Goal: Information Seeking & Learning: Learn about a topic

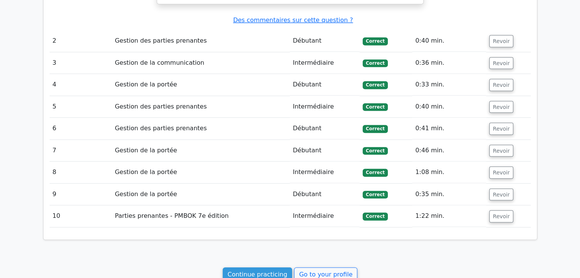
scroll to position [793, 0]
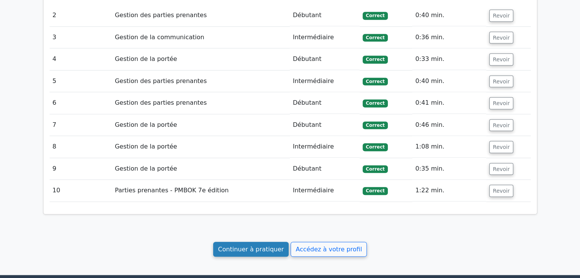
click at [246, 246] on font "Continuer à pratiquer" at bounding box center [251, 249] width 66 height 7
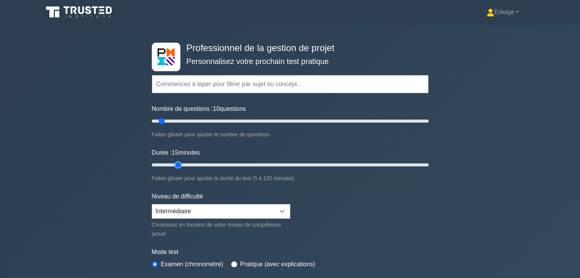
drag, startPoint x: 167, startPoint y: 164, endPoint x: 173, endPoint y: 166, distance: 6.4
type input "15"
click at [173, 166] on input "Durée : 15 minutes" at bounding box center [290, 165] width 277 height 9
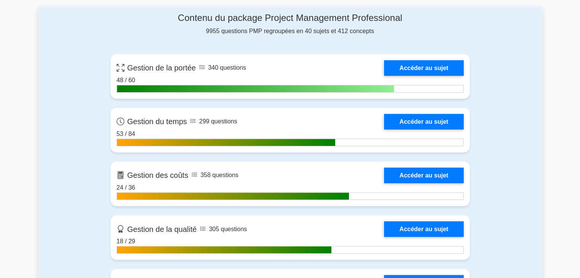
scroll to position [376, 0]
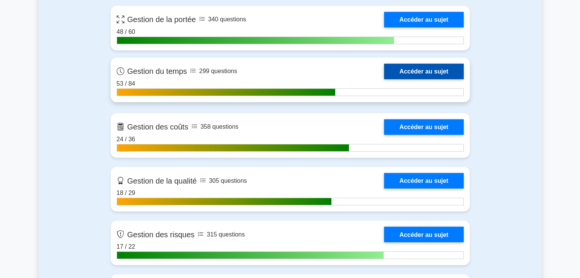
click at [426, 70] on link "Accéder au sujet" at bounding box center [423, 72] width 79 height 16
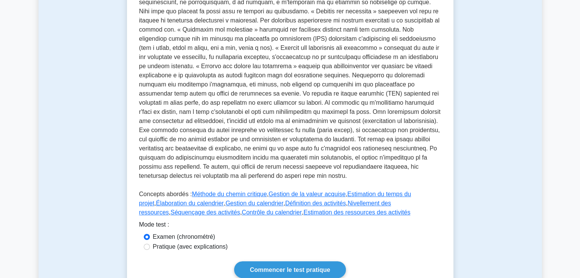
scroll to position [281, 0]
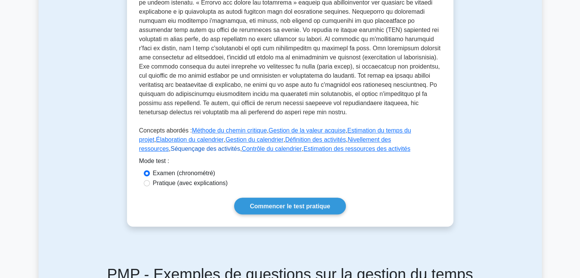
click at [240, 146] on font "Séquençage des activités" at bounding box center [204, 149] width 69 height 6
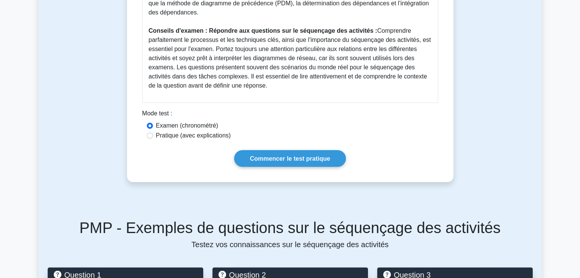
scroll to position [395, 0]
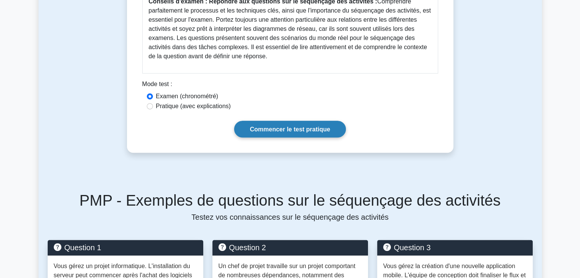
click at [304, 126] on font "Commencer le test pratique" at bounding box center [290, 129] width 80 height 6
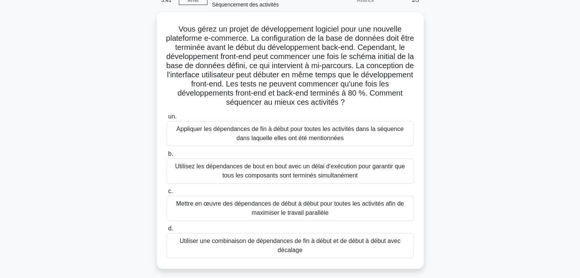
scroll to position [46, 0]
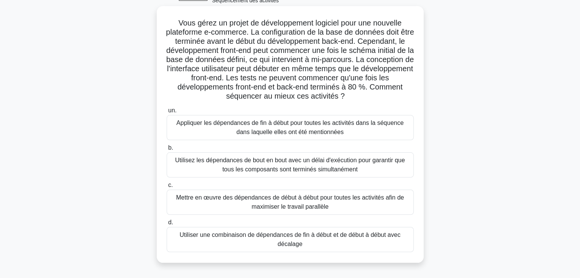
click at [290, 241] on font "Utiliser une combinaison de dépendances de fin à début et de début à début avec…" at bounding box center [290, 240] width 221 height 16
click at [167, 225] on input "d. Utiliser une combinaison de dépendances de fin à début et de début à début a…" at bounding box center [167, 222] width 0 height 5
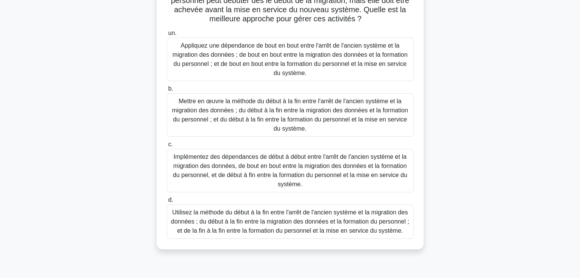
scroll to position [100, 0]
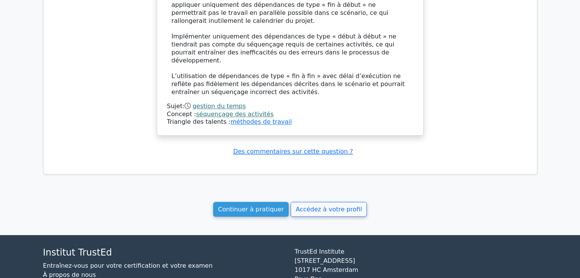
scroll to position [877, 0]
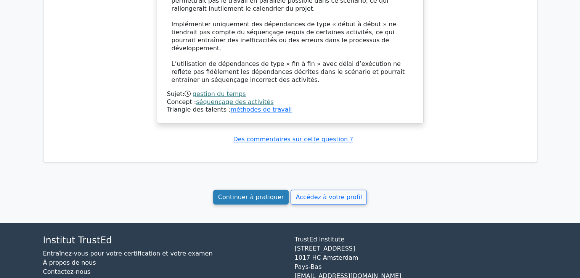
click at [261, 194] on font "Continuer à pratiquer" at bounding box center [251, 197] width 66 height 7
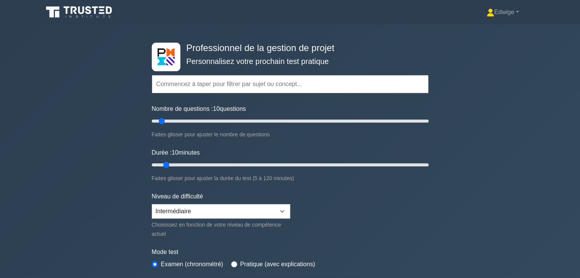
click at [573, 114] on div "Professionnel de la gestion de projet Personnalisez votre prochain test pratiqu…" at bounding box center [290, 169] width 580 height 291
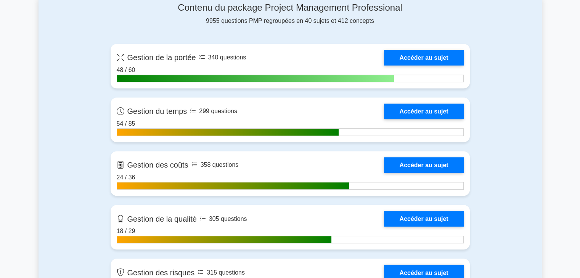
scroll to position [348, 0]
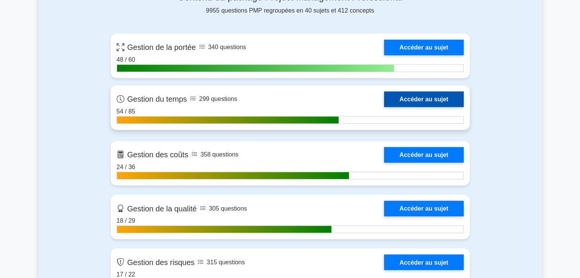
click at [422, 96] on link "Accéder au sujet" at bounding box center [423, 100] width 79 height 16
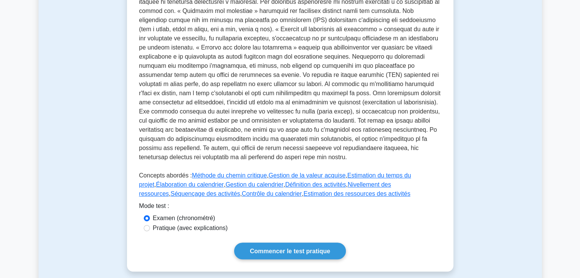
scroll to position [255, 0]
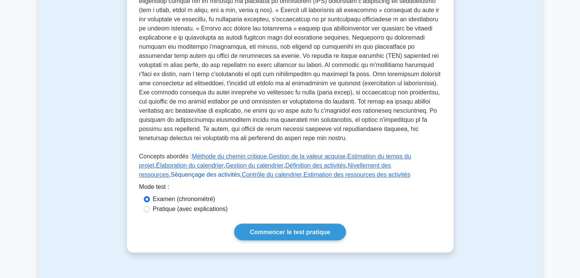
click at [240, 172] on font "Séquençage des activités" at bounding box center [204, 175] width 69 height 6
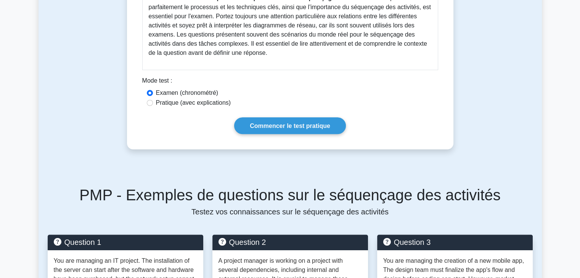
scroll to position [410, 0]
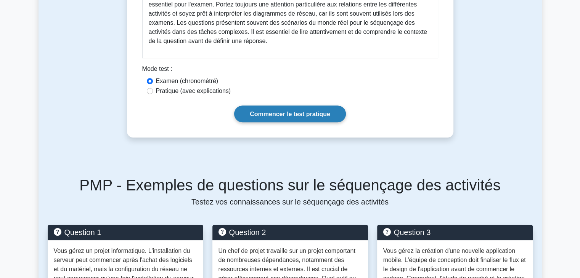
click at [310, 111] on font "Commencer le test pratique" at bounding box center [290, 114] width 80 height 6
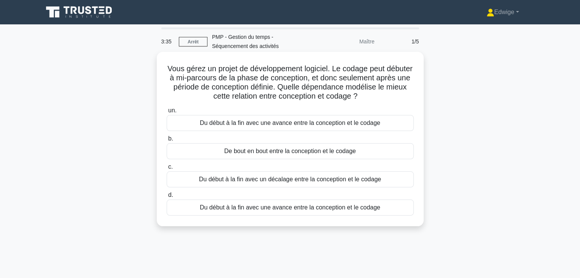
click at [299, 152] on font "De bout en bout entre la conception et le codage" at bounding box center [290, 151] width 132 height 6
click at [167, 141] on input "b. De bout en bout entre la conception et le codage" at bounding box center [167, 138] width 0 height 5
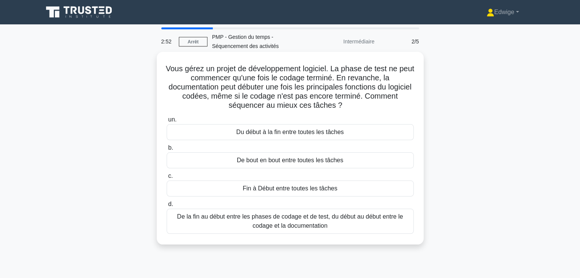
click at [241, 227] on font "De la fin au début entre les phases de codage et de test, du début au début ent…" at bounding box center [290, 221] width 240 height 18
click at [167, 207] on input "d. De la fin au début entre les phases de codage et de test, du début au début …" at bounding box center [167, 204] width 0 height 5
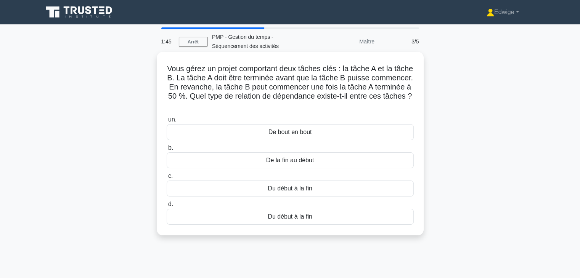
click at [284, 164] on font "De la fin au début" at bounding box center [290, 160] width 48 height 6
click at [167, 151] on input "b. De la fin au début" at bounding box center [167, 148] width 0 height 5
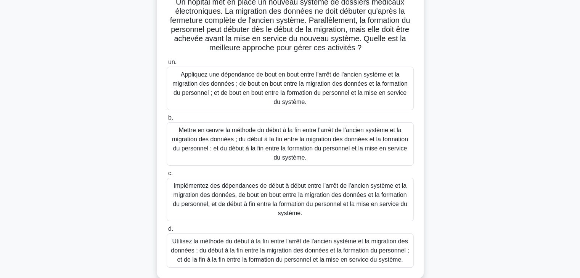
scroll to position [74, 0]
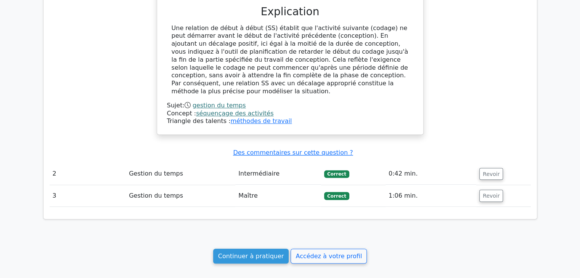
scroll to position [581, 0]
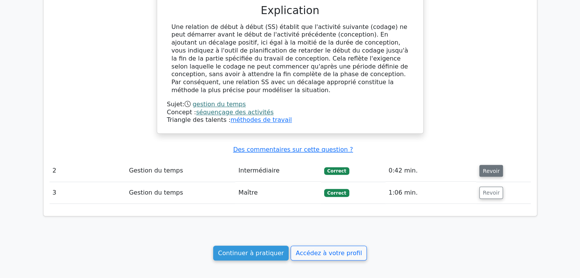
click at [491, 168] on font "Revoir" at bounding box center [491, 171] width 17 height 6
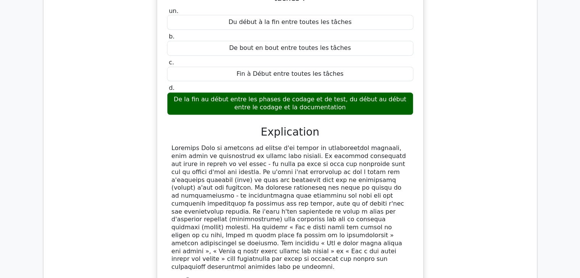
scroll to position [0, 5]
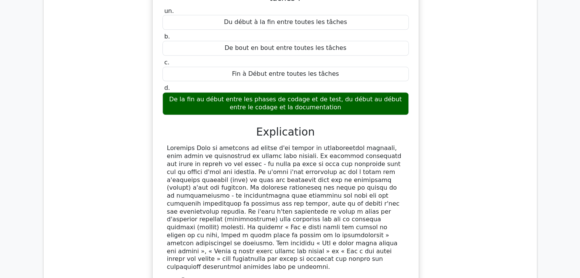
click at [209, 145] on font at bounding box center [284, 208] width 234 height 126
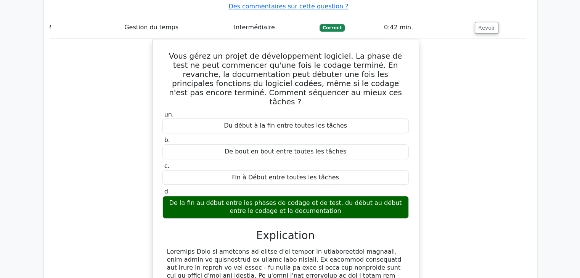
scroll to position [0, 0]
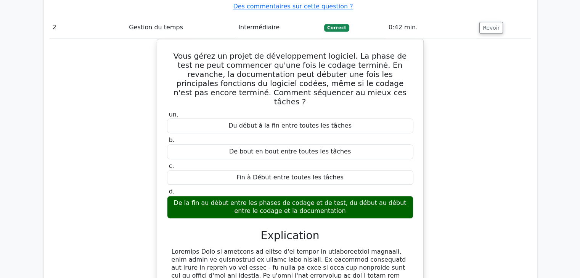
click at [447, 75] on div "Vous gérez un projet de développement logiciel. La phase de test ne peut commen…" at bounding box center [290, 231] width 481 height 385
click at [429, 101] on div "Vous gérez un projet de développement logiciel. La phase de test ne peut commen…" at bounding box center [290, 231] width 481 height 385
click at [496, 64] on div "Vous gérez un projet de développement logiciel. La phase de test ne peut commen…" at bounding box center [290, 231] width 481 height 385
click at [506, 95] on div "Vous gérez un projet de développement logiciel. La phase de test ne peut commen…" at bounding box center [290, 231] width 481 height 385
click at [502, 100] on div "Vous gérez un projet de développement logiciel. La phase de test ne peut commen…" at bounding box center [290, 231] width 481 height 385
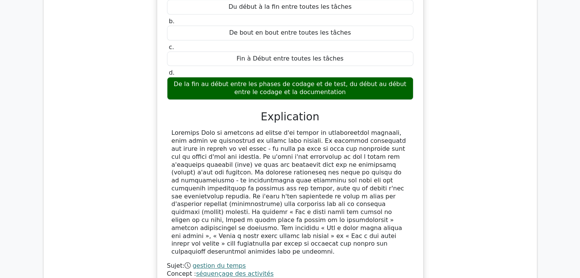
scroll to position [851, 0]
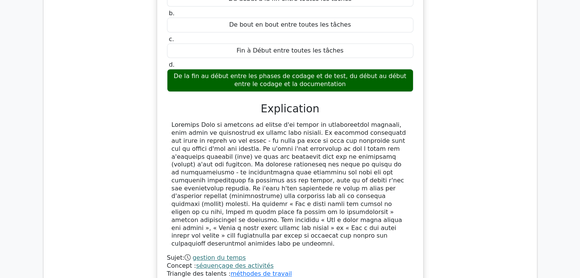
click at [459, 54] on div "Vous gérez un projet de développement logiciel. La phase de test ne peut commen…" at bounding box center [290, 104] width 481 height 385
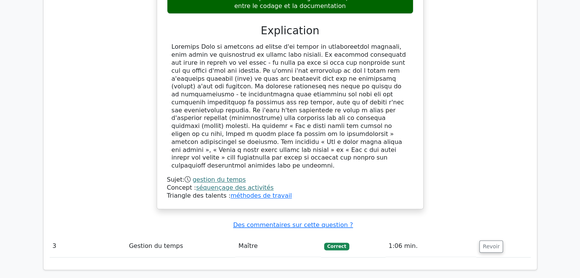
scroll to position [944, 0]
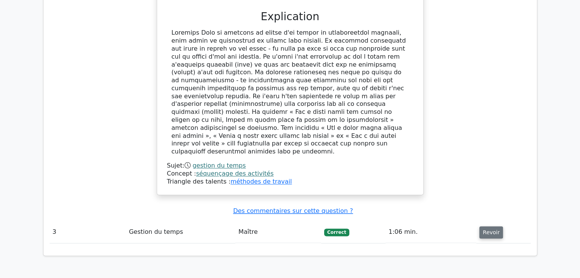
click at [490, 230] on font "Revoir" at bounding box center [491, 233] width 17 height 6
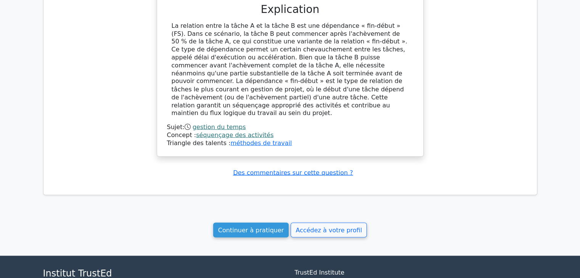
scroll to position [1373, 0]
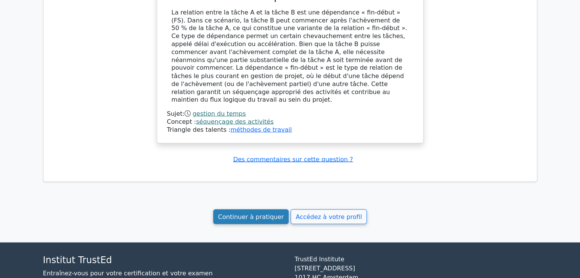
click at [267, 213] on font "Continuer à pratiquer" at bounding box center [251, 216] width 66 height 7
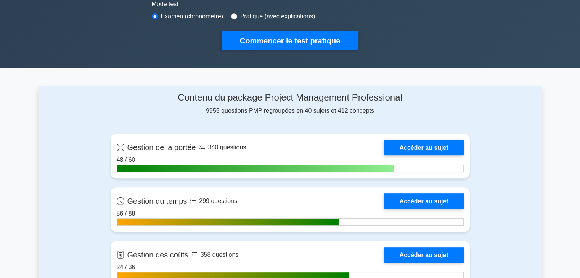
scroll to position [279, 0]
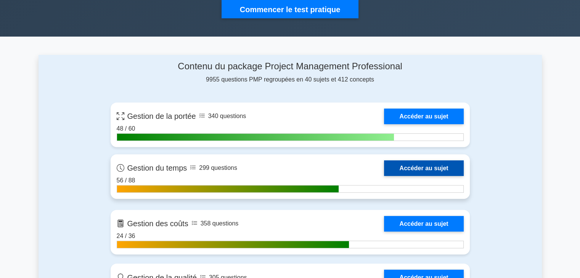
click at [427, 161] on link "Accéder au sujet" at bounding box center [423, 169] width 79 height 16
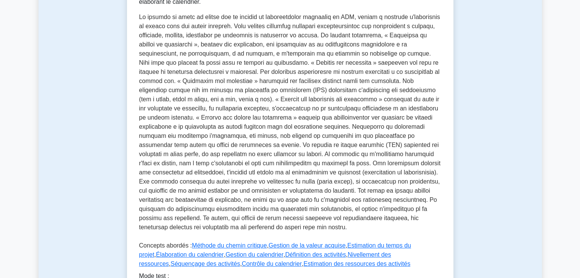
scroll to position [186, 0]
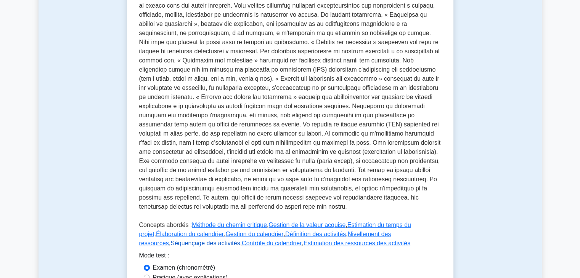
click at [240, 240] on font "Séquençage des activités" at bounding box center [204, 243] width 69 height 6
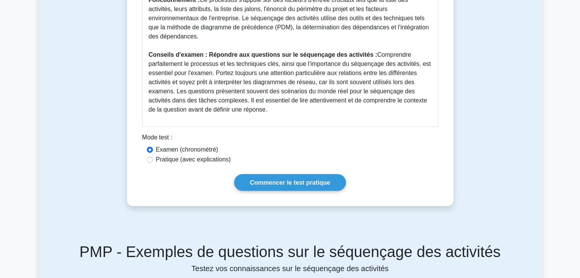
scroll to position [352, 0]
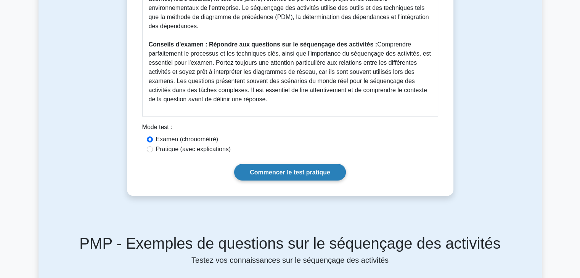
click at [278, 169] on font "Commencer le test pratique" at bounding box center [290, 172] width 80 height 6
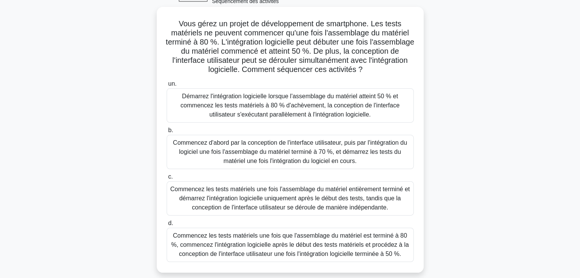
scroll to position [49, 0]
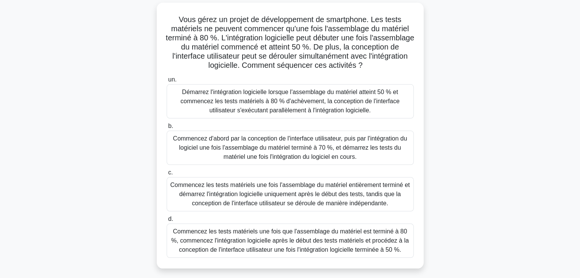
click at [347, 107] on font "Démarrez l'intégration logicielle lorsque l'assemblage du matériel atteint 50 %…" at bounding box center [289, 101] width 219 height 25
click at [167, 82] on input "un. Démarrez l'intégration logicielle lorsque l'assemblage du matériel atteint …" at bounding box center [167, 79] width 0 height 5
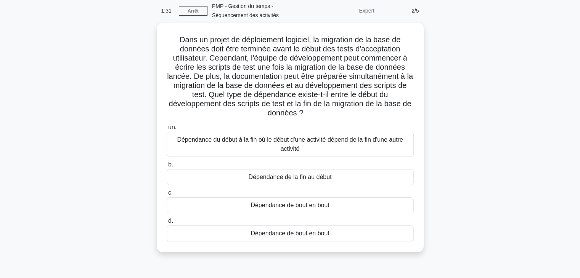
scroll to position [32, 0]
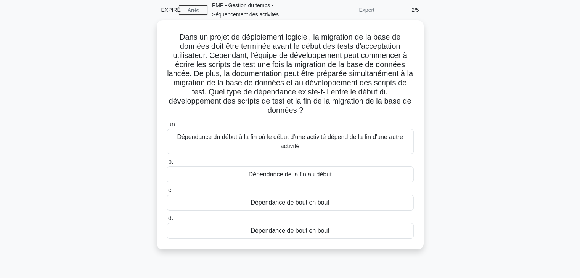
click at [297, 178] on font "Dépendance de la fin au début" at bounding box center [290, 174] width 83 height 6
click at [167, 165] on input "b. Dépendance de la fin au début" at bounding box center [167, 162] width 0 height 5
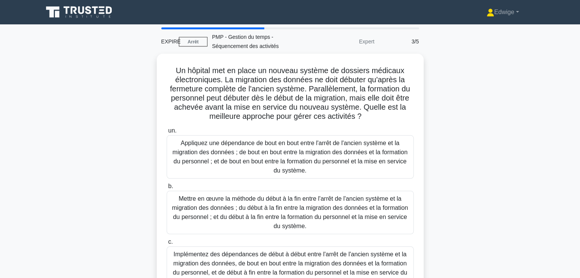
scroll to position [0, 0]
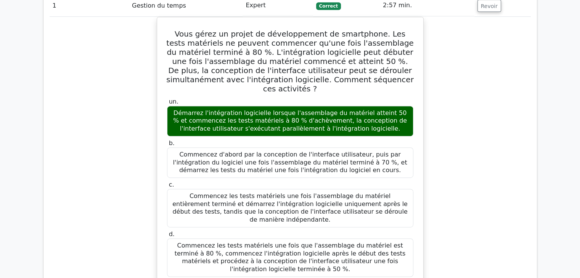
scroll to position [396, 0]
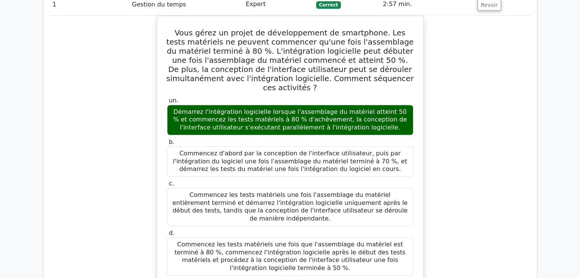
click at [439, 152] on div "Vous gérez un projet de développement de smartphone. Les tests matériels ne peu…" at bounding box center [290, 217] width 481 height 402
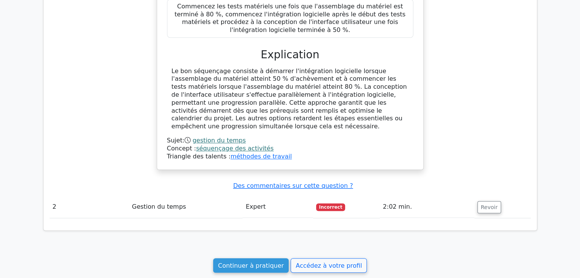
scroll to position [641, 0]
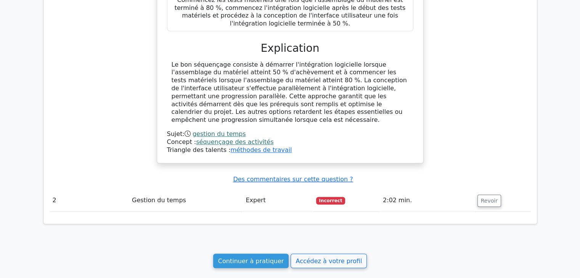
click at [486, 198] on font "Revoir" at bounding box center [489, 201] width 17 height 6
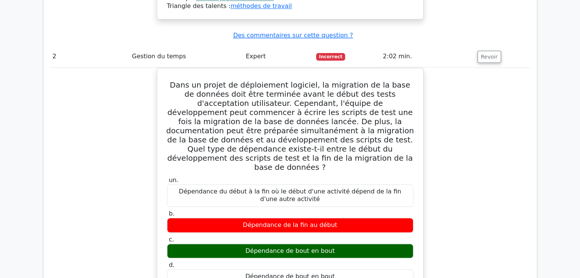
scroll to position [792, 0]
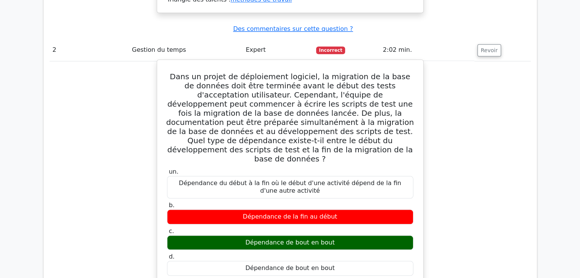
click at [405, 234] on div "un. Dépendance du début à la fin où le début d'une activité dépend de la fin d'…" at bounding box center [290, 271] width 248 height 209
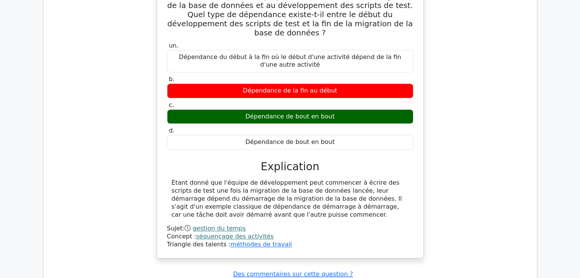
scroll to position [923, 0]
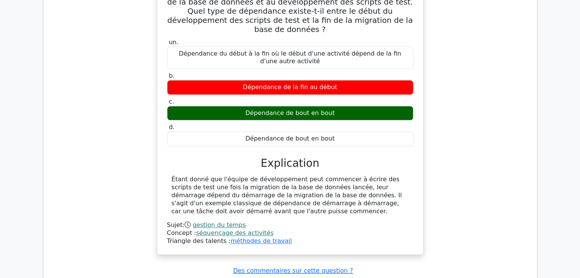
click at [460, 267] on div "Soumettre des commentaires Des commentaires sur cette question ?" at bounding box center [293, 271] width 481 height 8
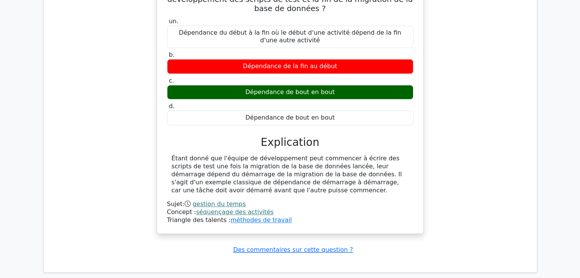
scroll to position [974, 0]
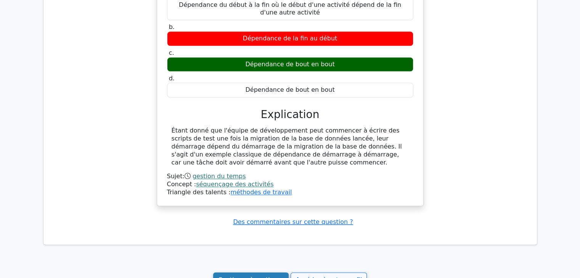
click at [249, 276] on font "Continuer à pratiquer" at bounding box center [251, 279] width 66 height 7
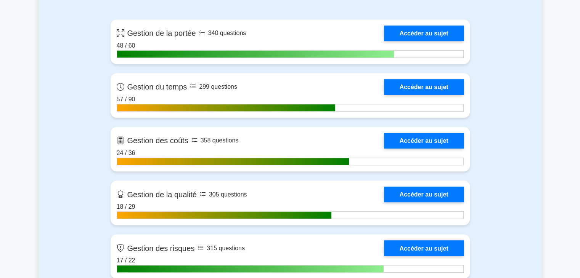
scroll to position [345, 0]
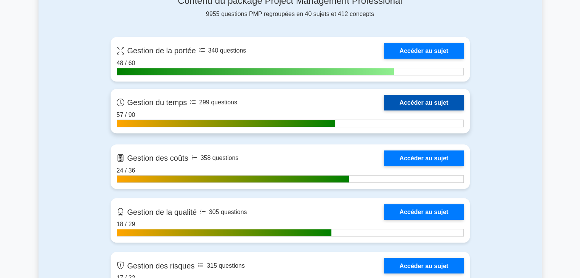
click at [438, 101] on link "Accéder au sujet" at bounding box center [423, 103] width 79 height 16
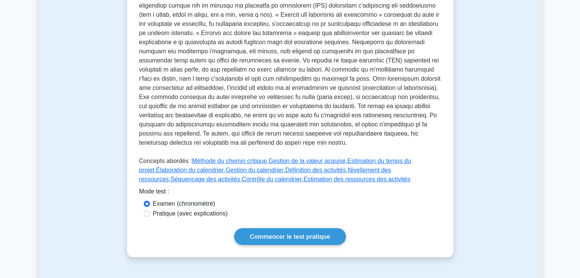
scroll to position [302, 0]
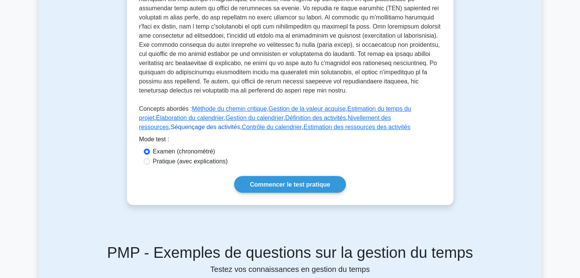
click at [240, 124] on font "Séquençage des activités" at bounding box center [204, 127] width 69 height 6
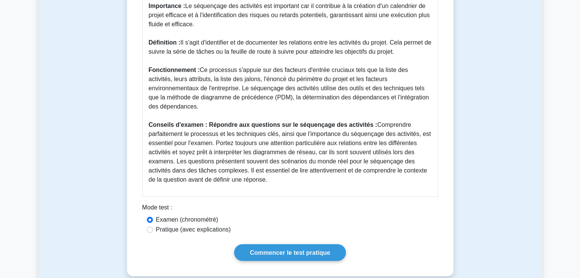
scroll to position [271, 0]
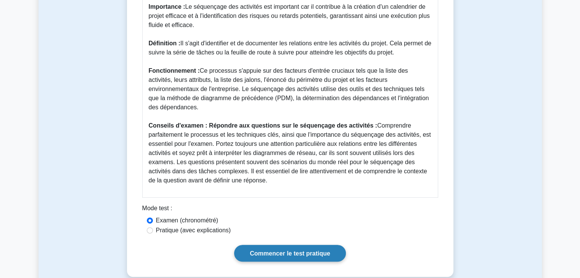
click at [302, 250] on font "Commencer le test pratique" at bounding box center [290, 253] width 80 height 6
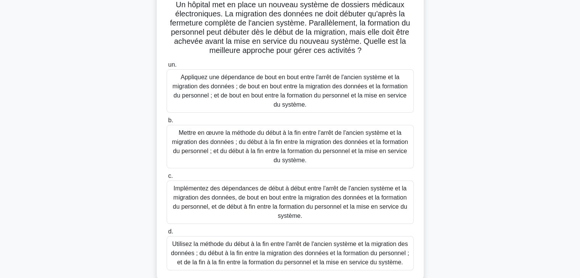
scroll to position [66, 0]
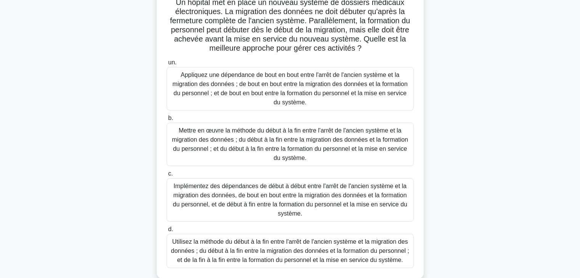
click at [250, 143] on font "Mettre en œuvre la méthode du début à la fin entre l'arrêt de l'ancien système …" at bounding box center [290, 144] width 236 height 34
click at [167, 121] on input "b. Mettre en œuvre la méthode du début à la fin entre l'arrêt de l'ancien systè…" at bounding box center [167, 118] width 0 height 5
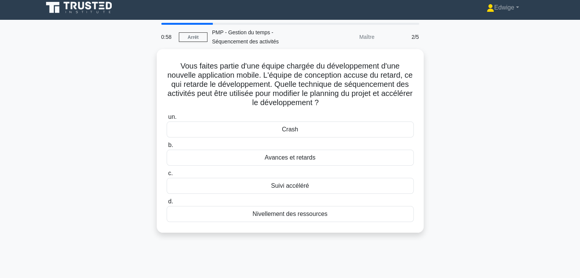
scroll to position [0, 0]
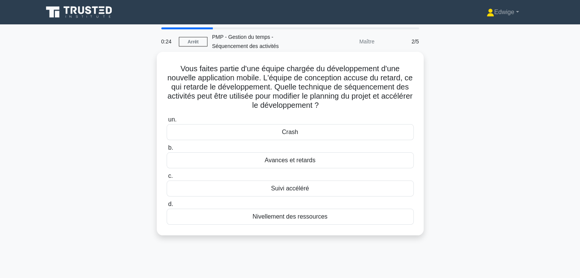
click at [291, 189] on font "Suivi accéléré" at bounding box center [290, 188] width 38 height 6
click at [167, 179] on input "c. Suivi accéléré" at bounding box center [167, 176] width 0 height 5
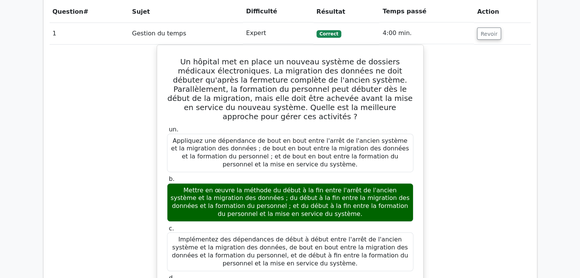
scroll to position [370, 0]
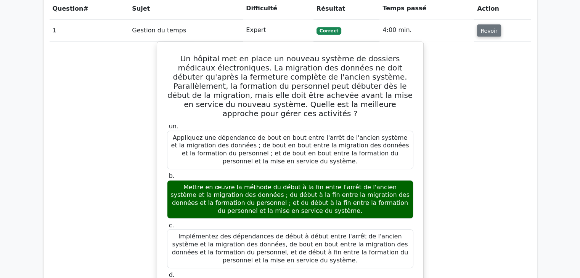
click at [483, 31] on font "Revoir" at bounding box center [488, 30] width 17 height 6
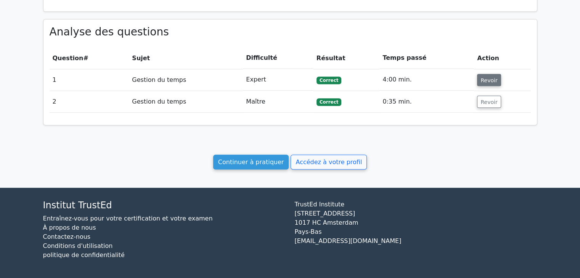
scroll to position [320, 0]
click at [480, 81] on font "Revoir" at bounding box center [488, 80] width 17 height 6
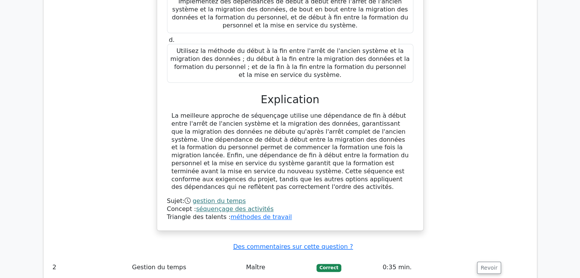
scroll to position [611, 0]
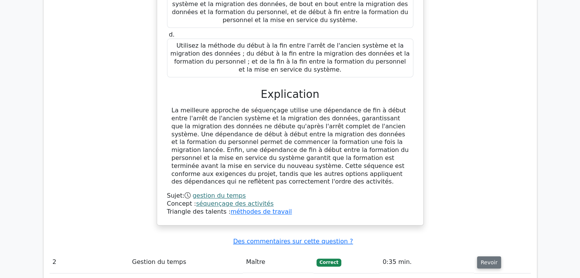
click at [480, 260] on font "Revoir" at bounding box center [488, 263] width 17 height 6
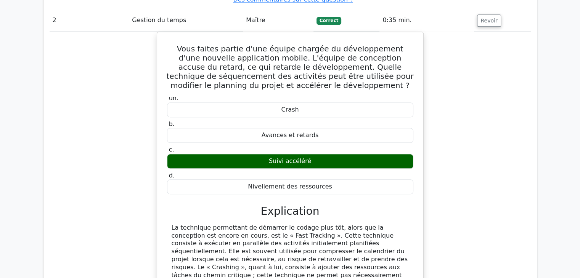
scroll to position [860, 0]
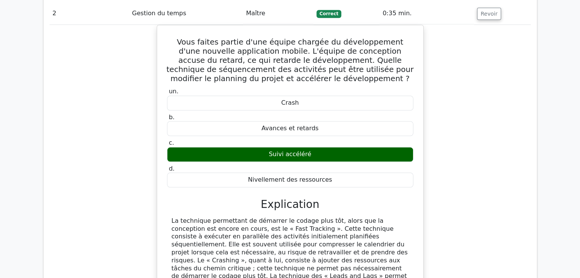
click at [446, 127] on div "Vous faites partie d'une équipe chargée du développement d'une nouvelle applica…" at bounding box center [290, 197] width 481 height 344
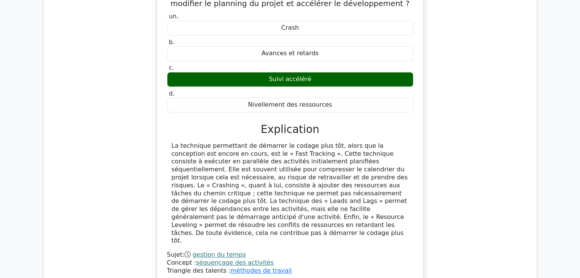
scroll to position [943, 0]
